Goal: Check status: Check status

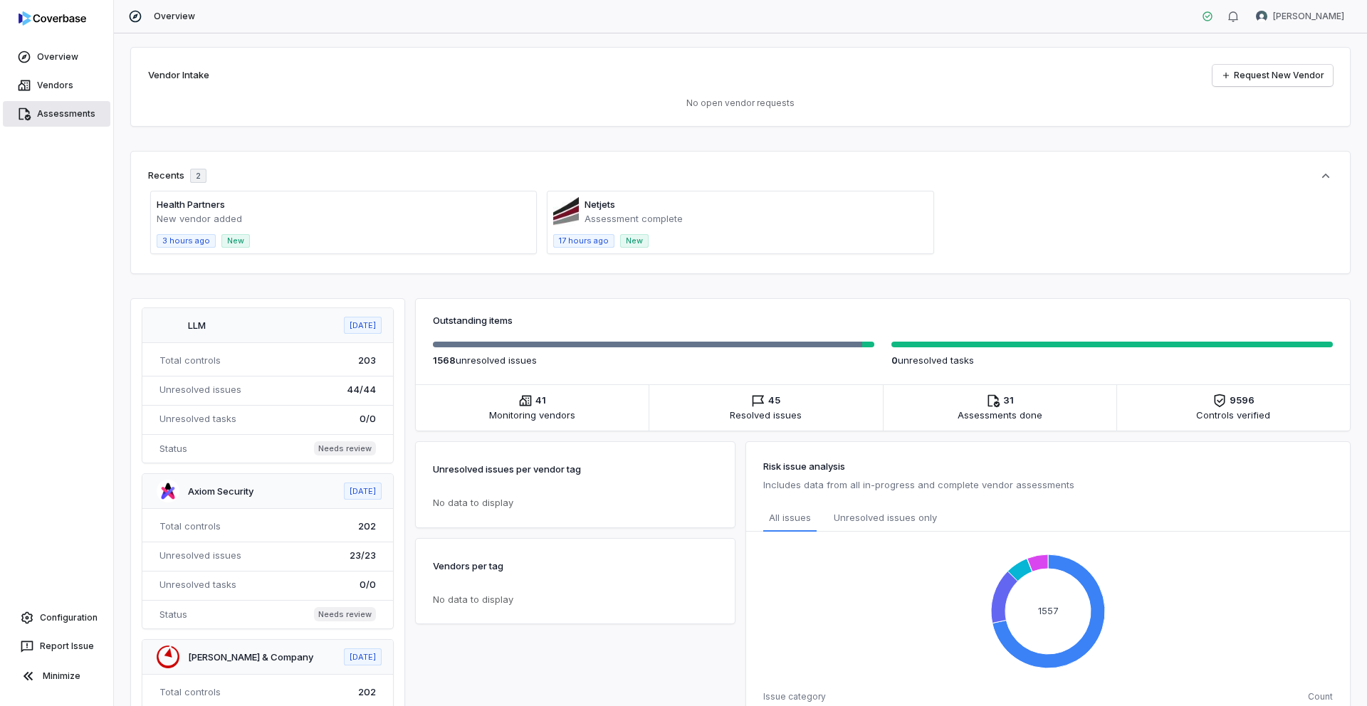
click at [66, 117] on link "Assessments" at bounding box center [57, 114] width 108 height 26
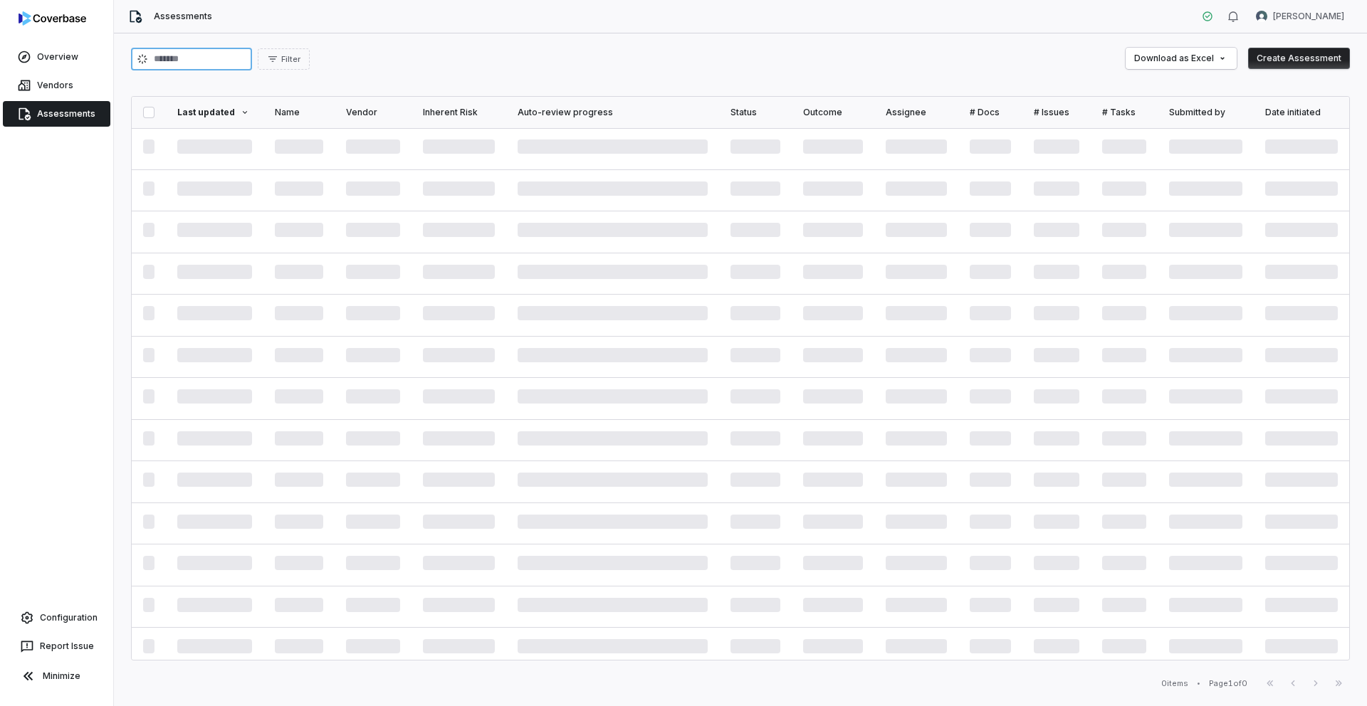
click at [240, 61] on input "search" at bounding box center [191, 59] width 121 height 23
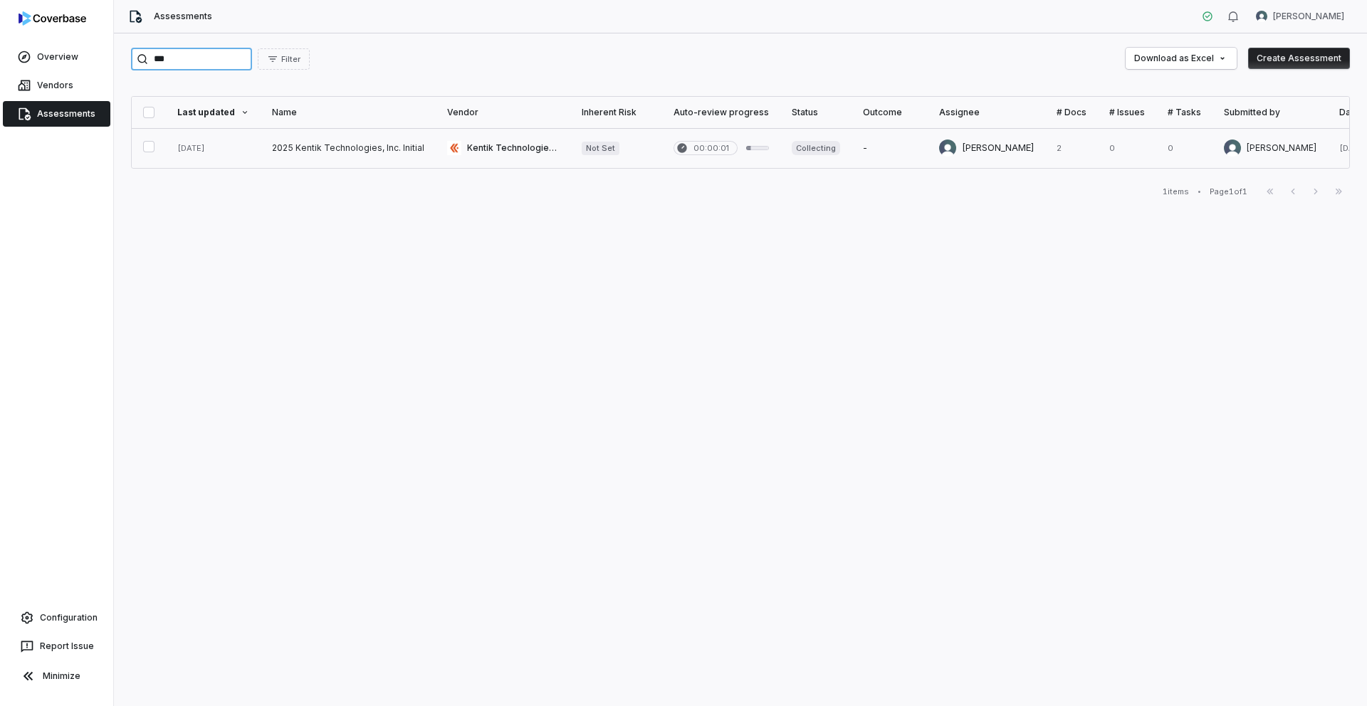
type input "***"
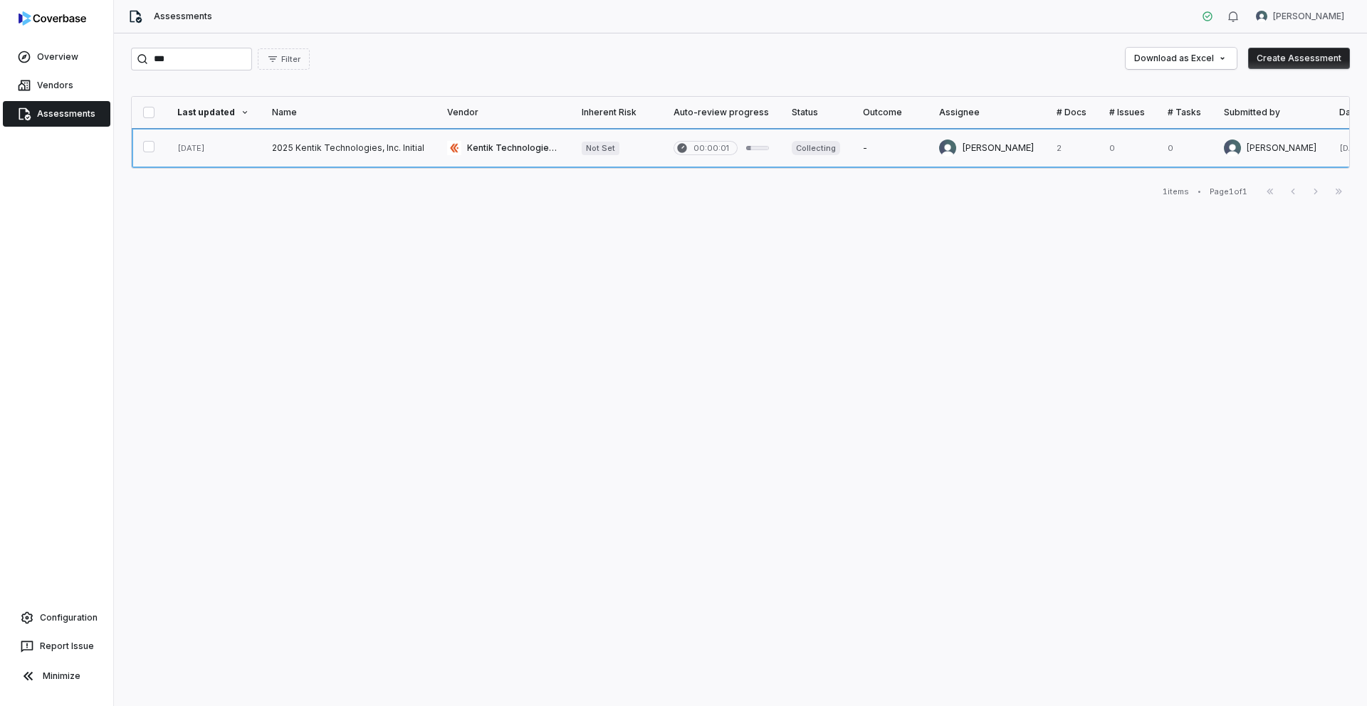
click at [305, 155] on link at bounding box center [348, 148] width 175 height 40
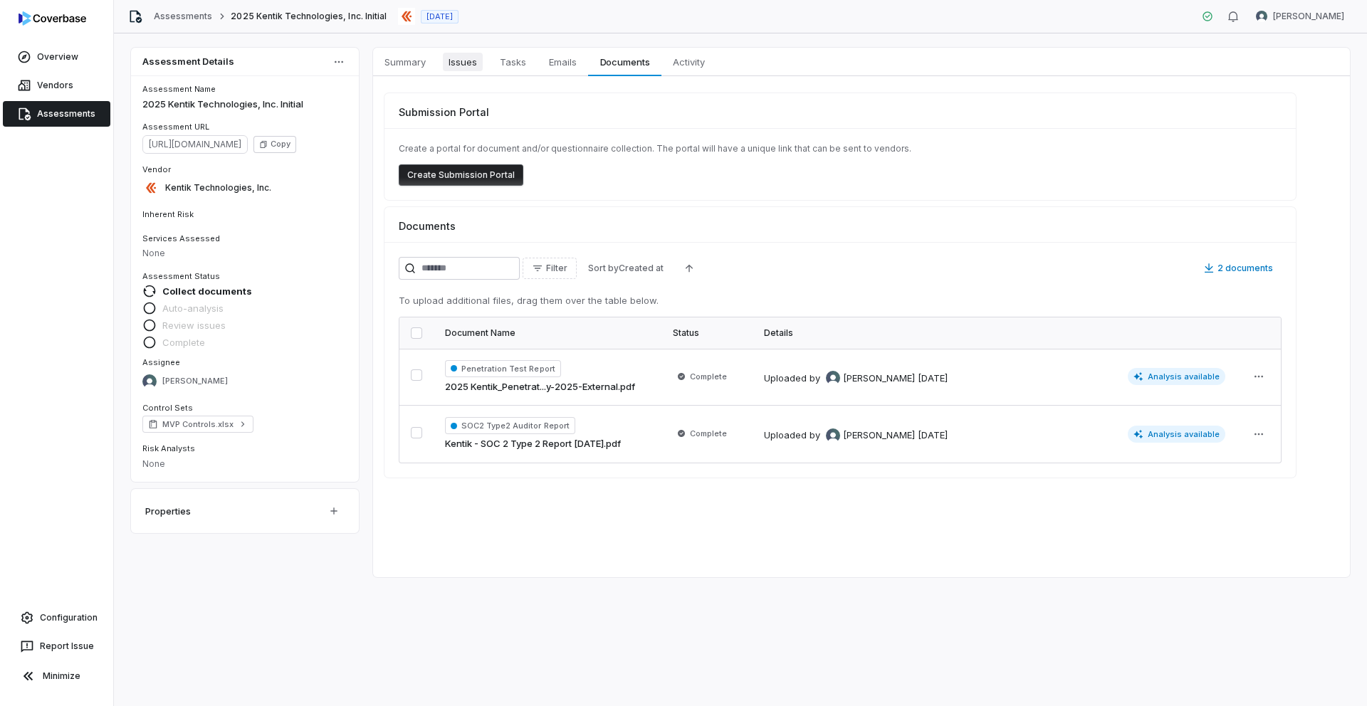
click at [467, 66] on span "Issues" at bounding box center [463, 62] width 40 height 19
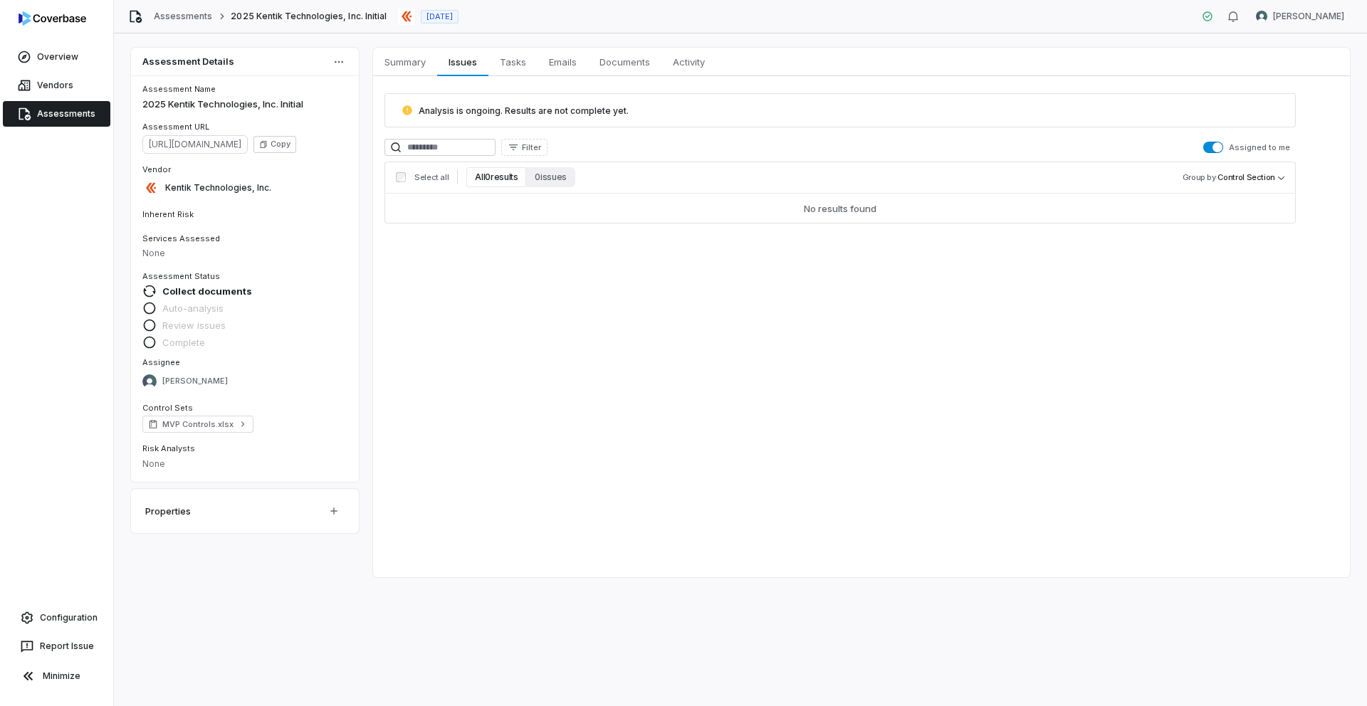
click at [1220, 145] on span "button" at bounding box center [1217, 147] width 10 height 10
click at [403, 68] on span "Summary" at bounding box center [405, 62] width 53 height 19
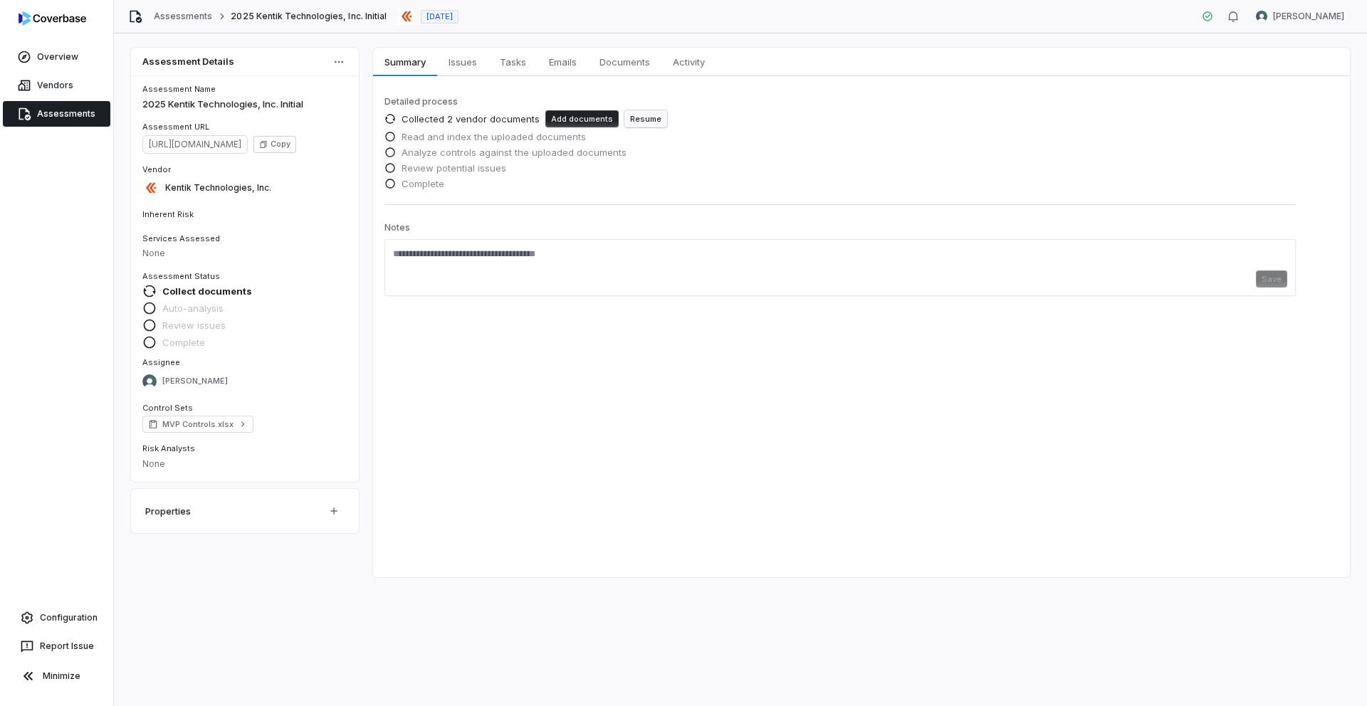
click at [651, 120] on button "Resume" at bounding box center [645, 118] width 43 height 17
click at [469, 66] on span "Issues" at bounding box center [463, 62] width 40 height 19
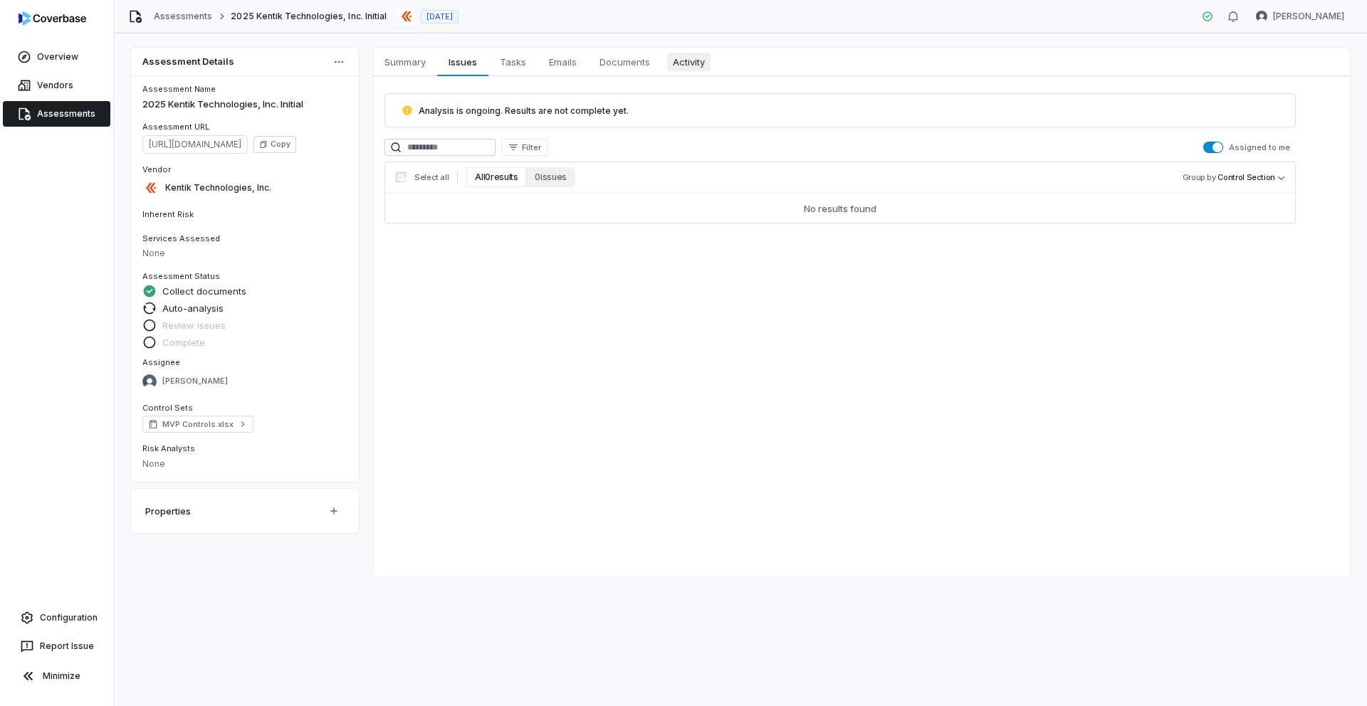
click at [686, 58] on span "Activity" at bounding box center [688, 62] width 43 height 19
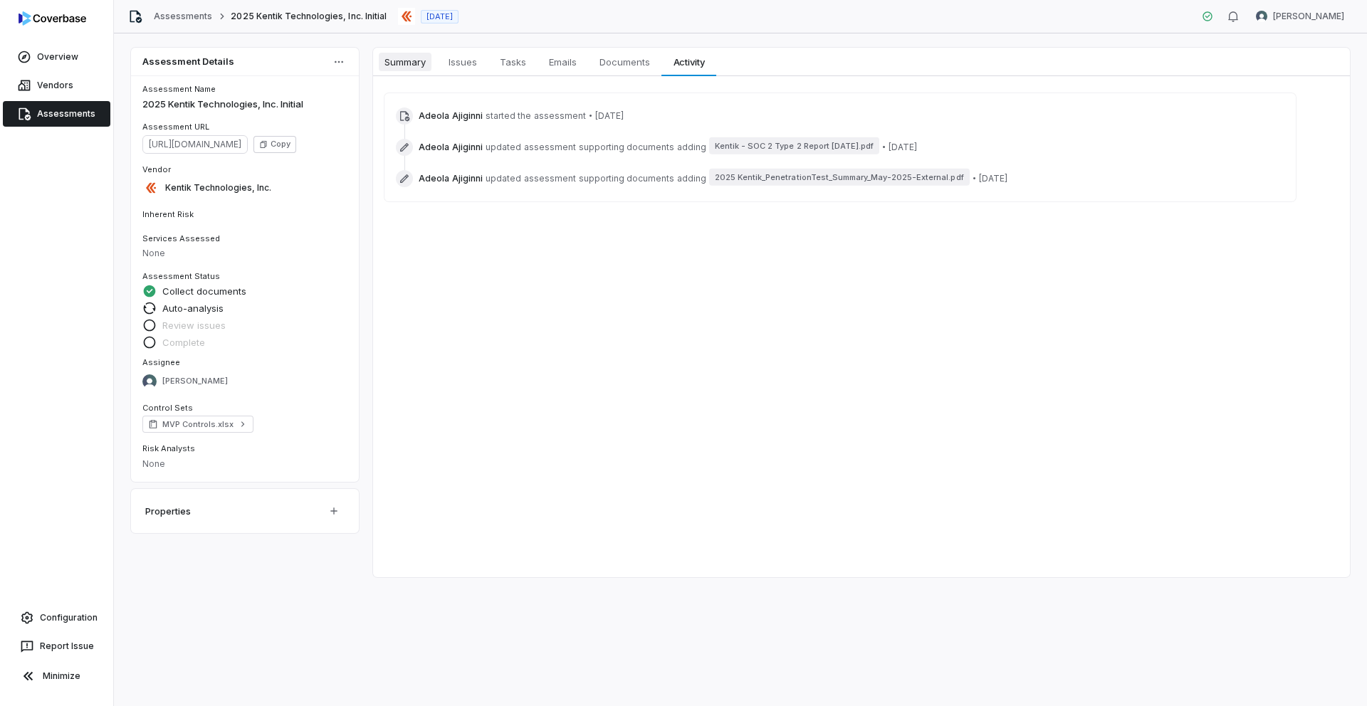
click at [420, 63] on span "Summary" at bounding box center [405, 62] width 53 height 19
